Goal: Check status: Check status

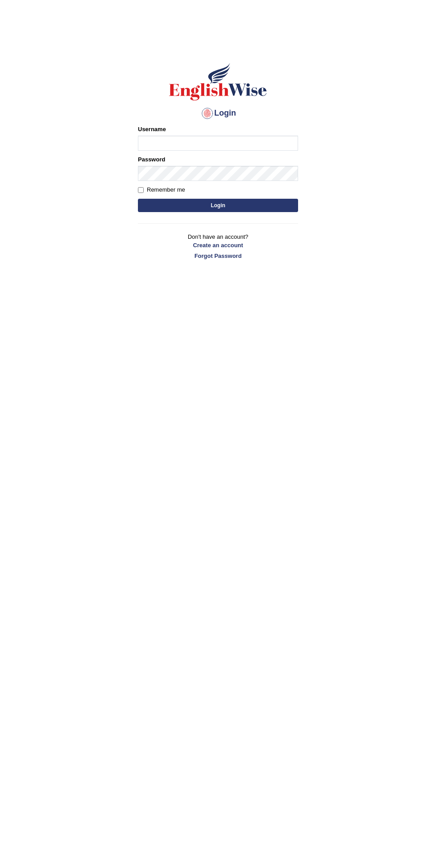
click at [271, 143] on input "Username" at bounding box center [218, 143] width 160 height 15
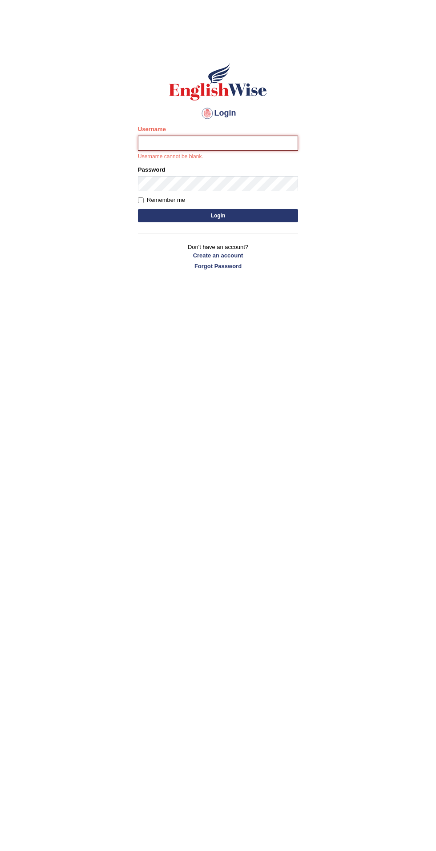
type input "filipimg"
click at [138, 209] on button "Login" at bounding box center [218, 215] width 160 height 13
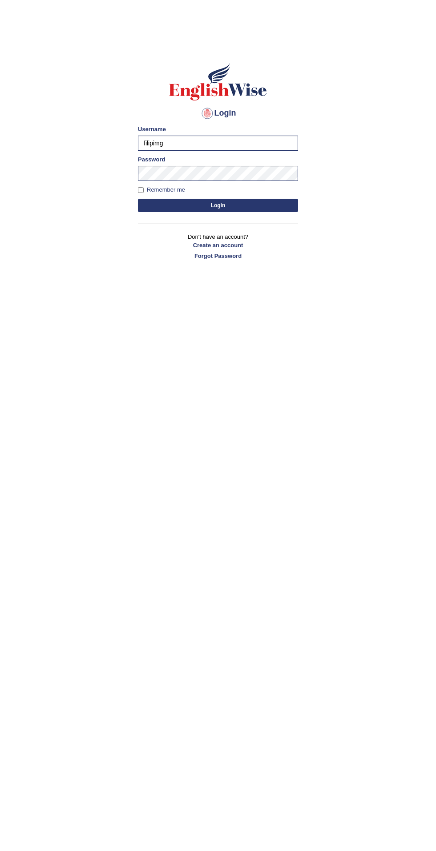
click at [189, 202] on button "Login" at bounding box center [218, 205] width 160 height 13
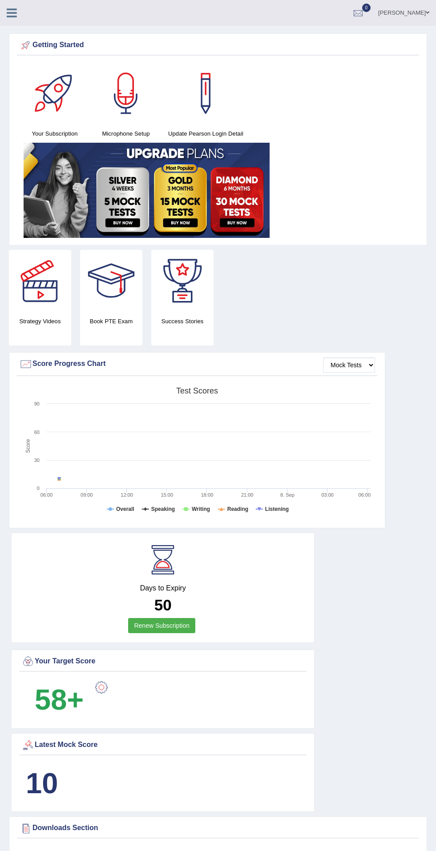
click at [12, 12] on icon at bounding box center [12, 13] width 10 height 12
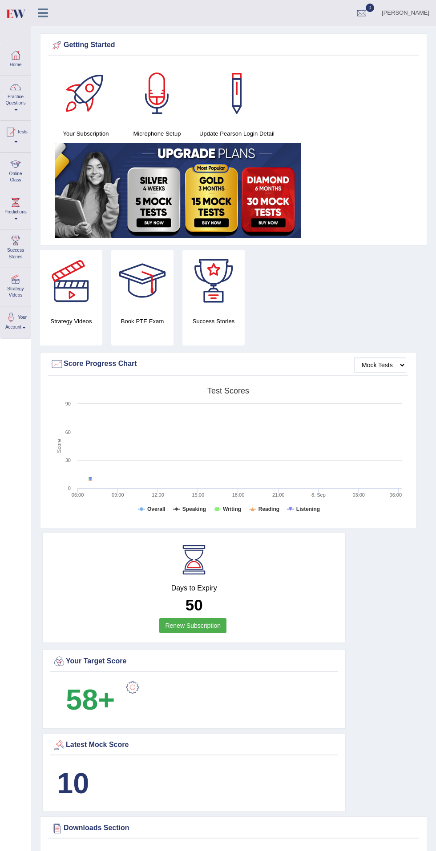
click at [18, 141] on span at bounding box center [16, 142] width 4 height 2
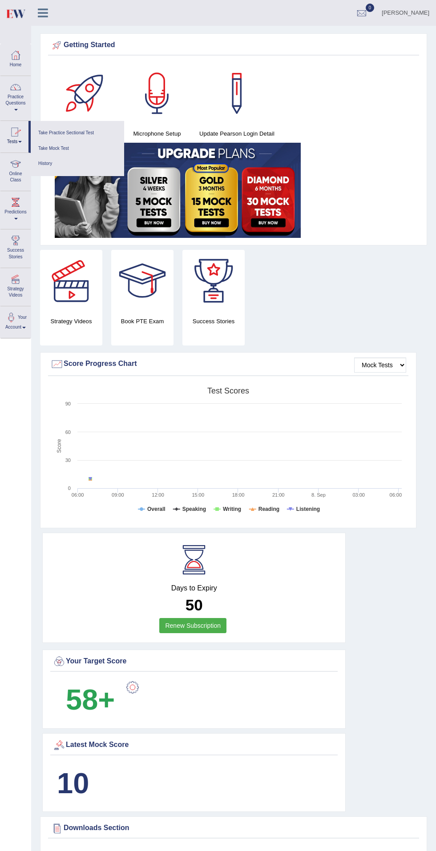
click at [57, 171] on link "History" at bounding box center [77, 164] width 84 height 16
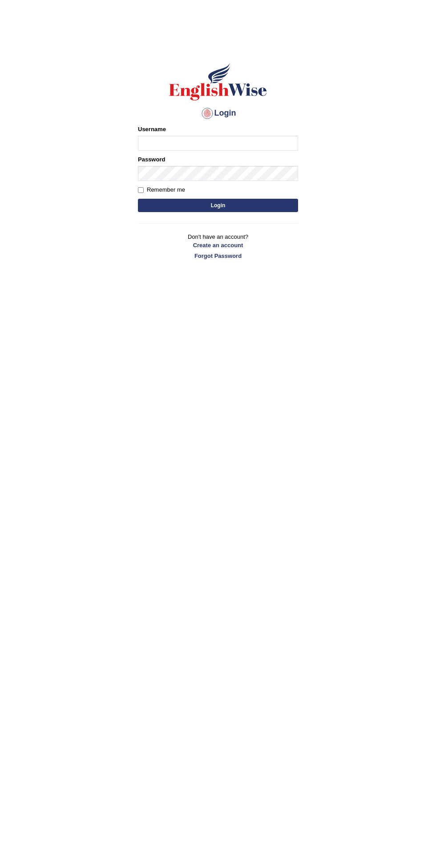
click at [242, 140] on input "Username" at bounding box center [218, 143] width 160 height 15
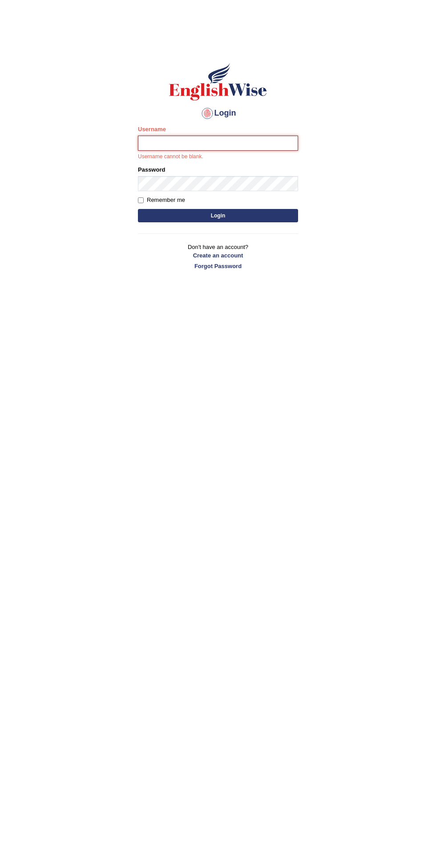
type input "filipimg"
click at [138, 209] on button "Login" at bounding box center [218, 215] width 160 height 13
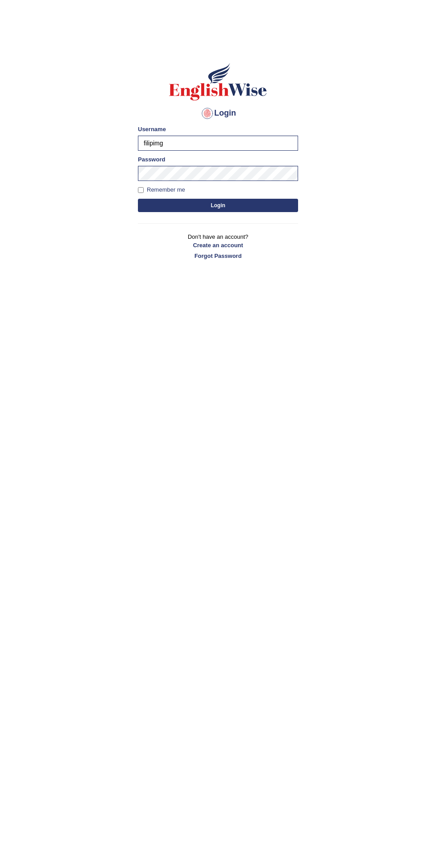
click at [274, 211] on button "Login" at bounding box center [218, 205] width 160 height 13
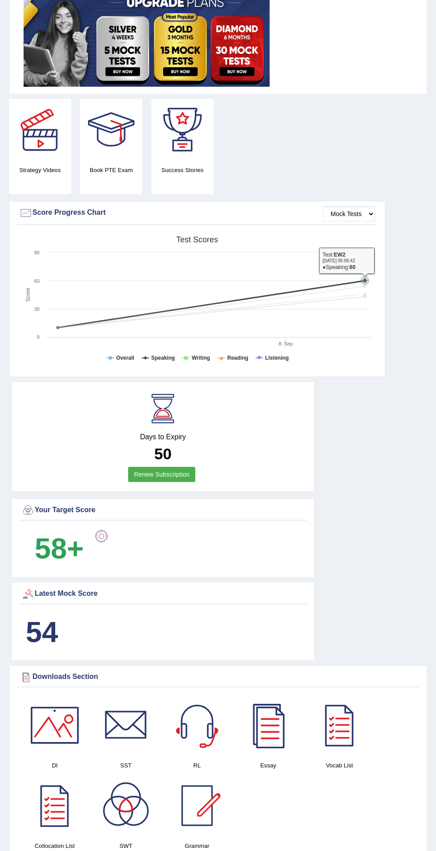
scroll to position [156, 0]
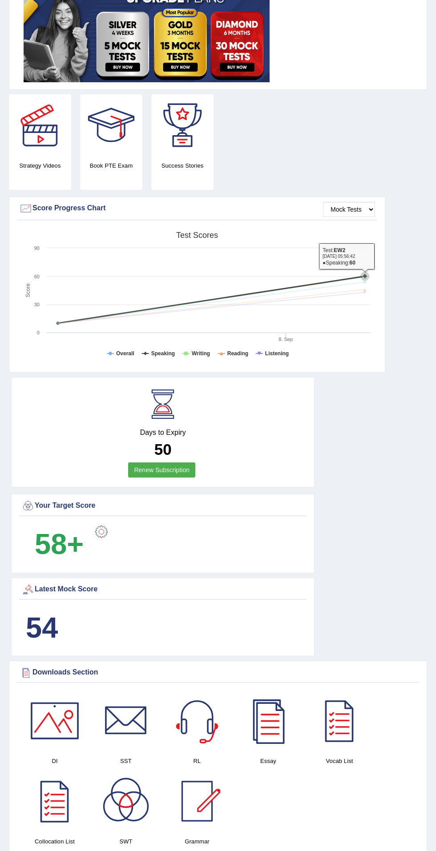
click at [151, 609] on div "54" at bounding box center [162, 628] width 287 height 45
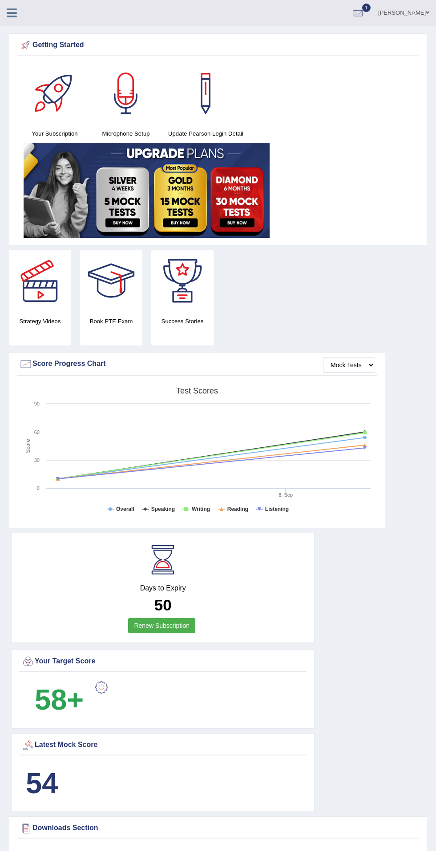
click at [365, 13] on div at bounding box center [357, 13] width 13 height 13
click at [316, 40] on link "EW2 Sep 8, 2025 Exam evaluated" at bounding box center [304, 40] width 123 height 19
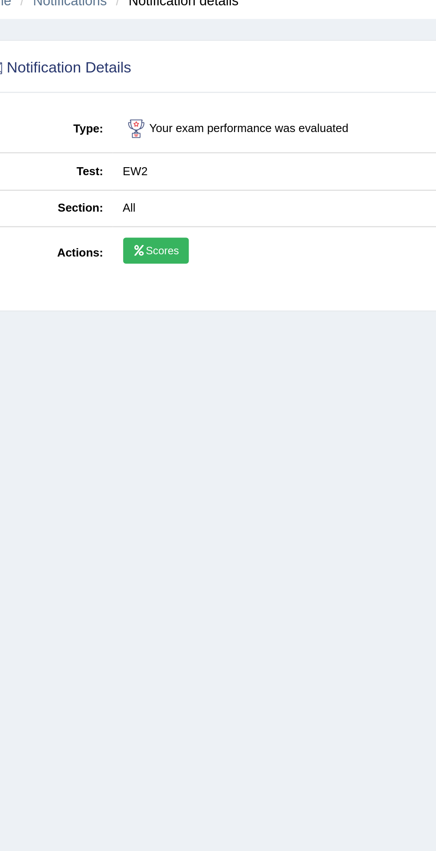
click at [83, 147] on icon at bounding box center [81, 147] width 6 height 4
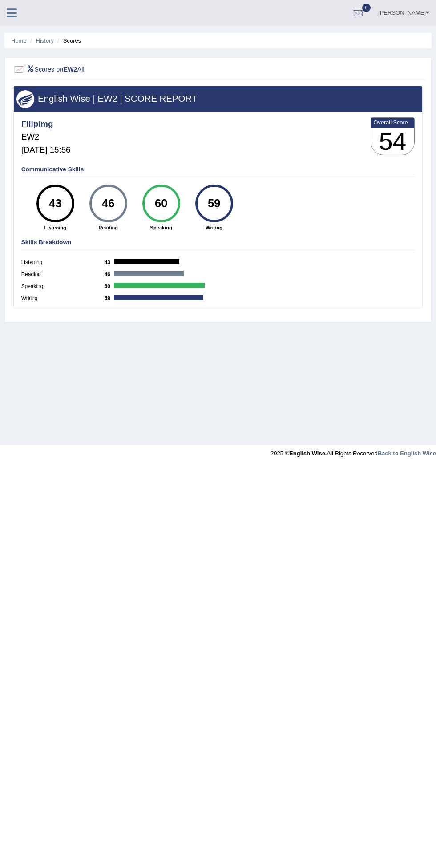
click at [108, 210] on div "46" at bounding box center [108, 204] width 28 height 32
click at [190, 452] on div at bounding box center [218, 451] width 436 height 13
